Goal: Task Accomplishment & Management: Manage account settings

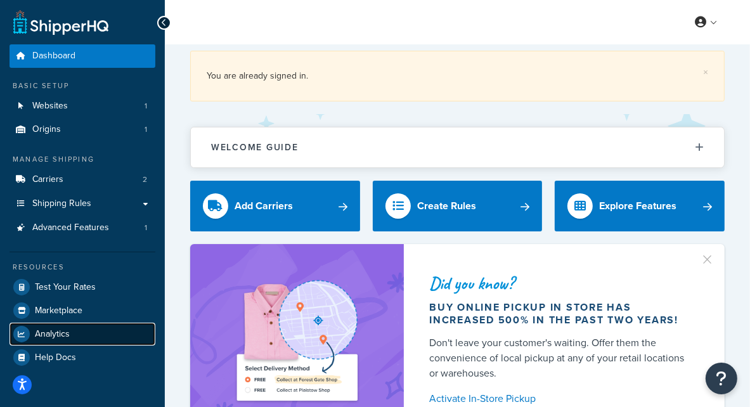
click at [54, 331] on span "Analytics" at bounding box center [52, 334] width 35 height 11
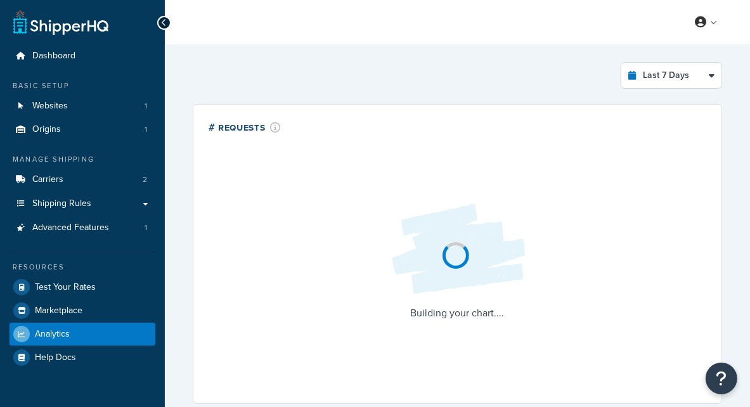
click at [90, 272] on div "Resources" at bounding box center [83, 267] width 146 height 11
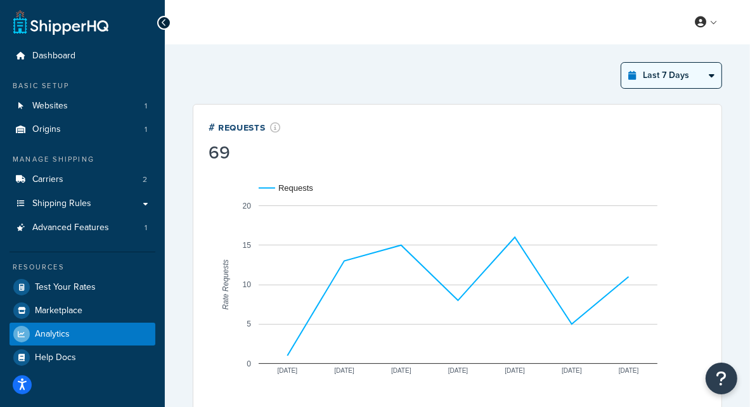
click at [690, 69] on select "Last 24 Hours Last 7 Days Last 30 Days Last 3 Months Last 6 Months Last 12 Mont…" at bounding box center [671, 75] width 100 height 25
select select "last_year"
click at [622, 63] on select "Last 24 Hours Last 7 Days Last 30 Days Last 3 Months Last 6 Months Last 12 Mont…" at bounding box center [671, 75] width 100 height 25
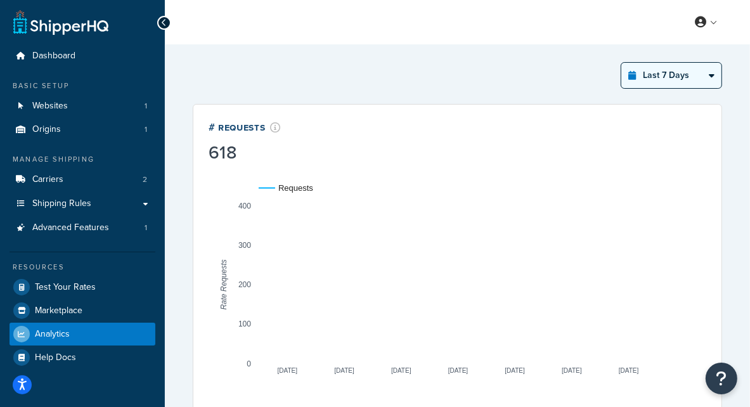
click at [668, 79] on select "Last 24 Hours Last 7 Days Last 30 Days Last 3 Months Last 6 Months Last 12 Mont…" at bounding box center [671, 75] width 100 height 25
select select "last_year"
click at [622, 63] on select "Last 24 Hours Last 7 Days Last 30 Days Last 3 Months Last 6 Months Last 12 Mont…" at bounding box center [671, 75] width 100 height 25
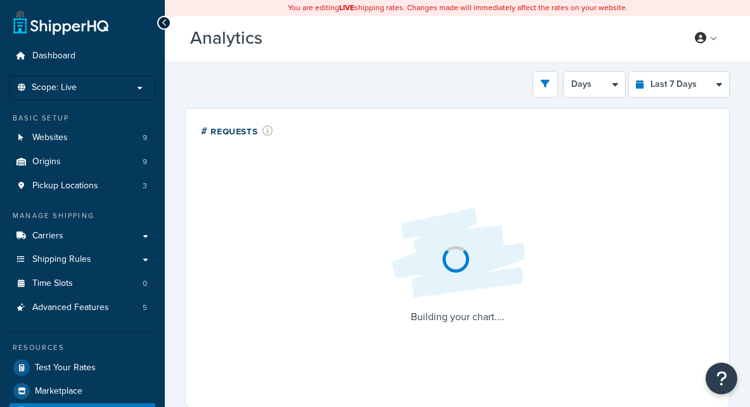
select select "last_7_days"
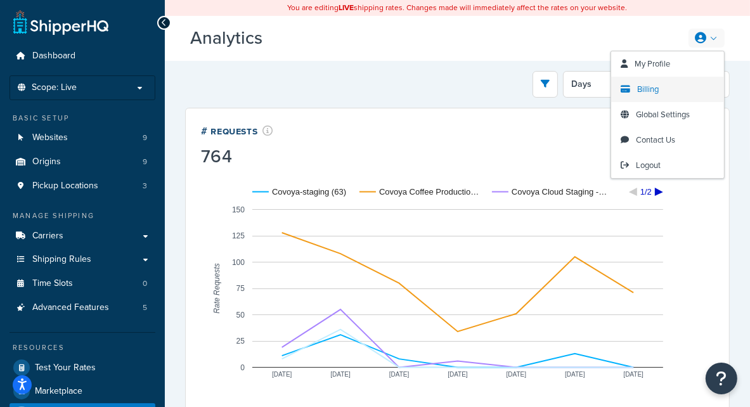
click at [644, 89] on span "Billing" at bounding box center [648, 89] width 22 height 12
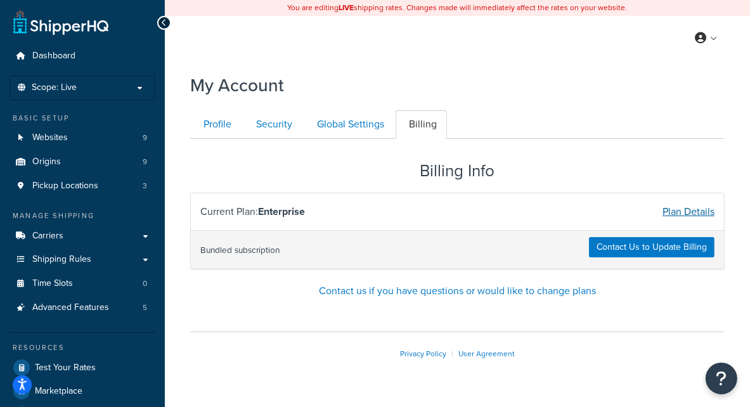
click at [672, 212] on link "Plan Details" at bounding box center [688, 211] width 52 height 15
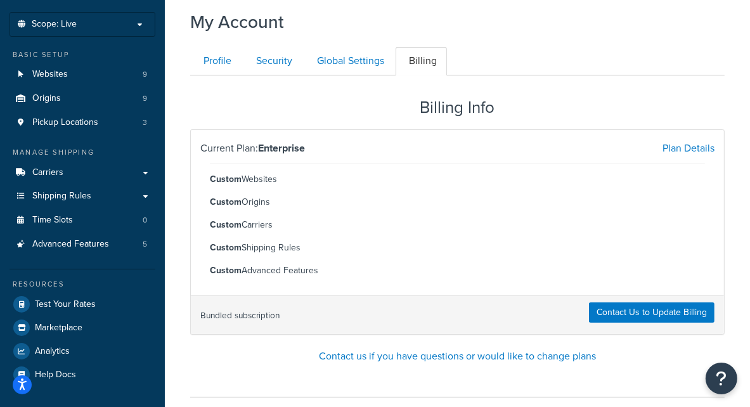
scroll to position [60, 0]
